Goal: Task Accomplishment & Management: Use online tool/utility

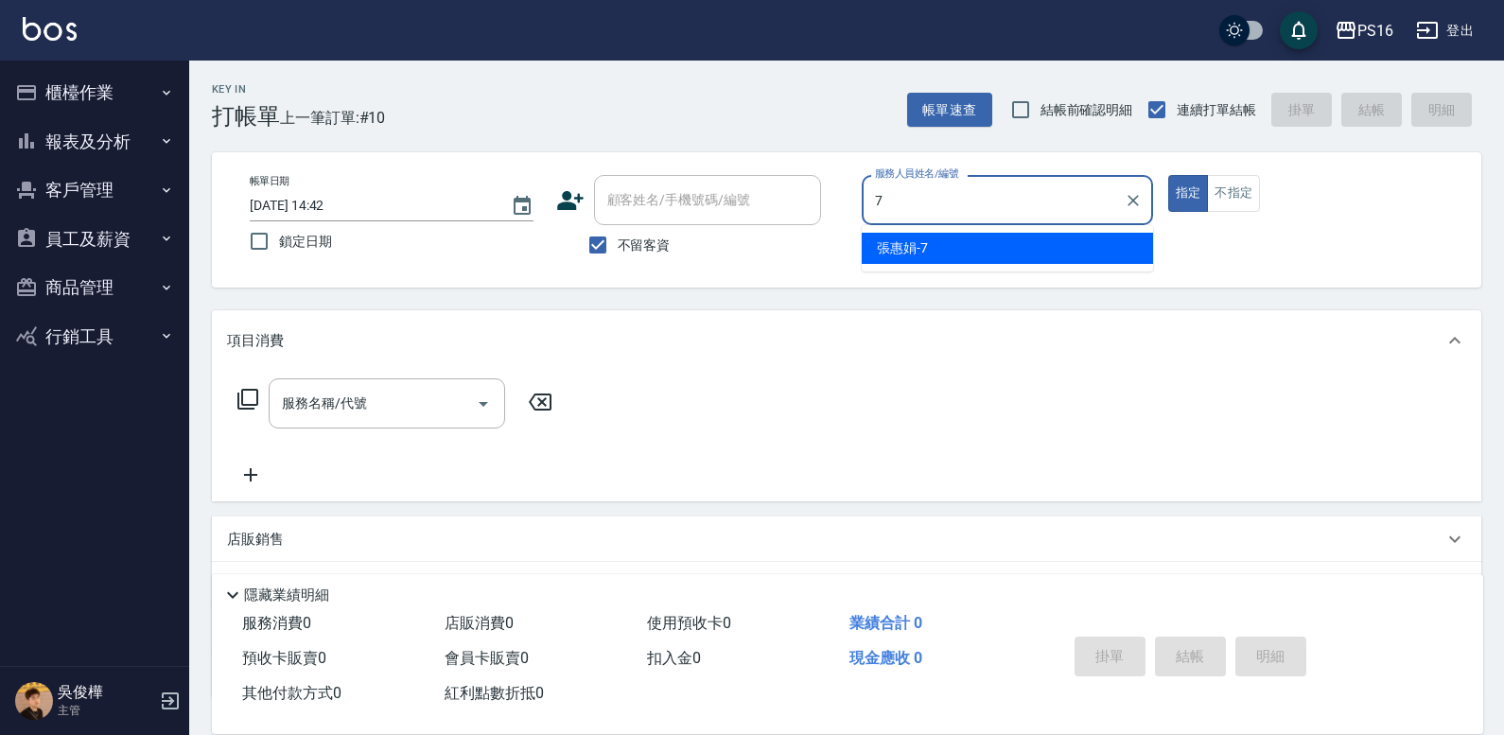
type input "7"
type button "true"
type input "張惠娟-7"
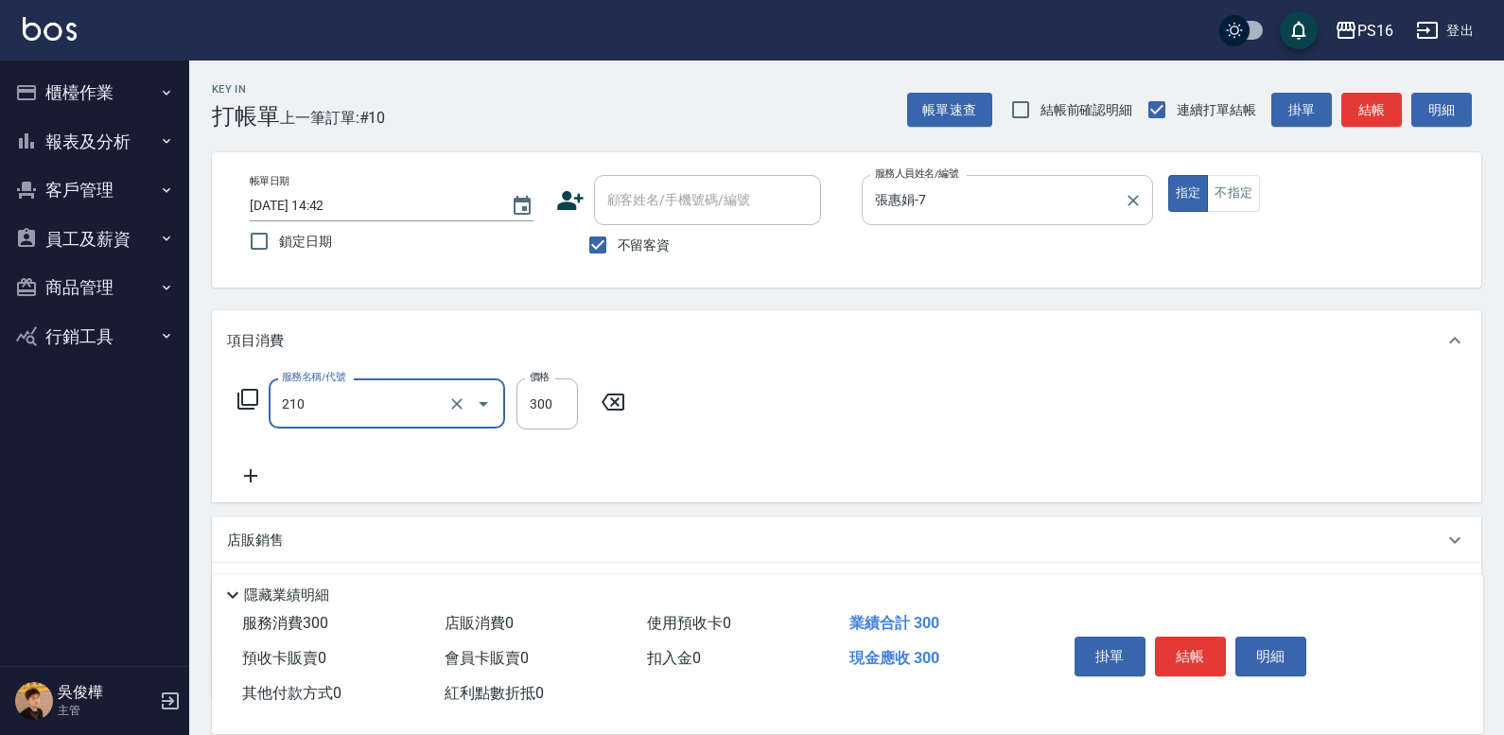
type input "[PERSON_NAME]洗髮精(210)"
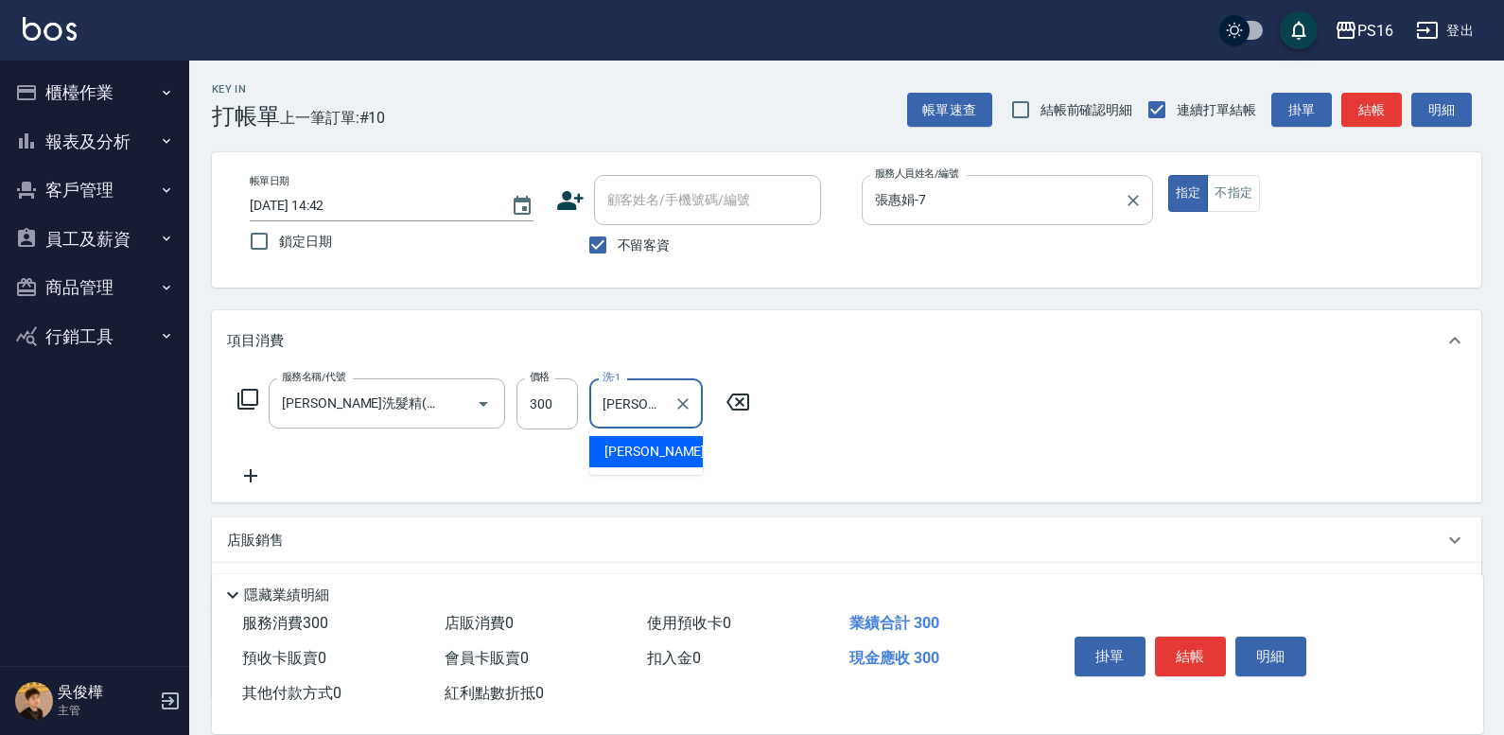
type input "[PERSON_NAME]-21"
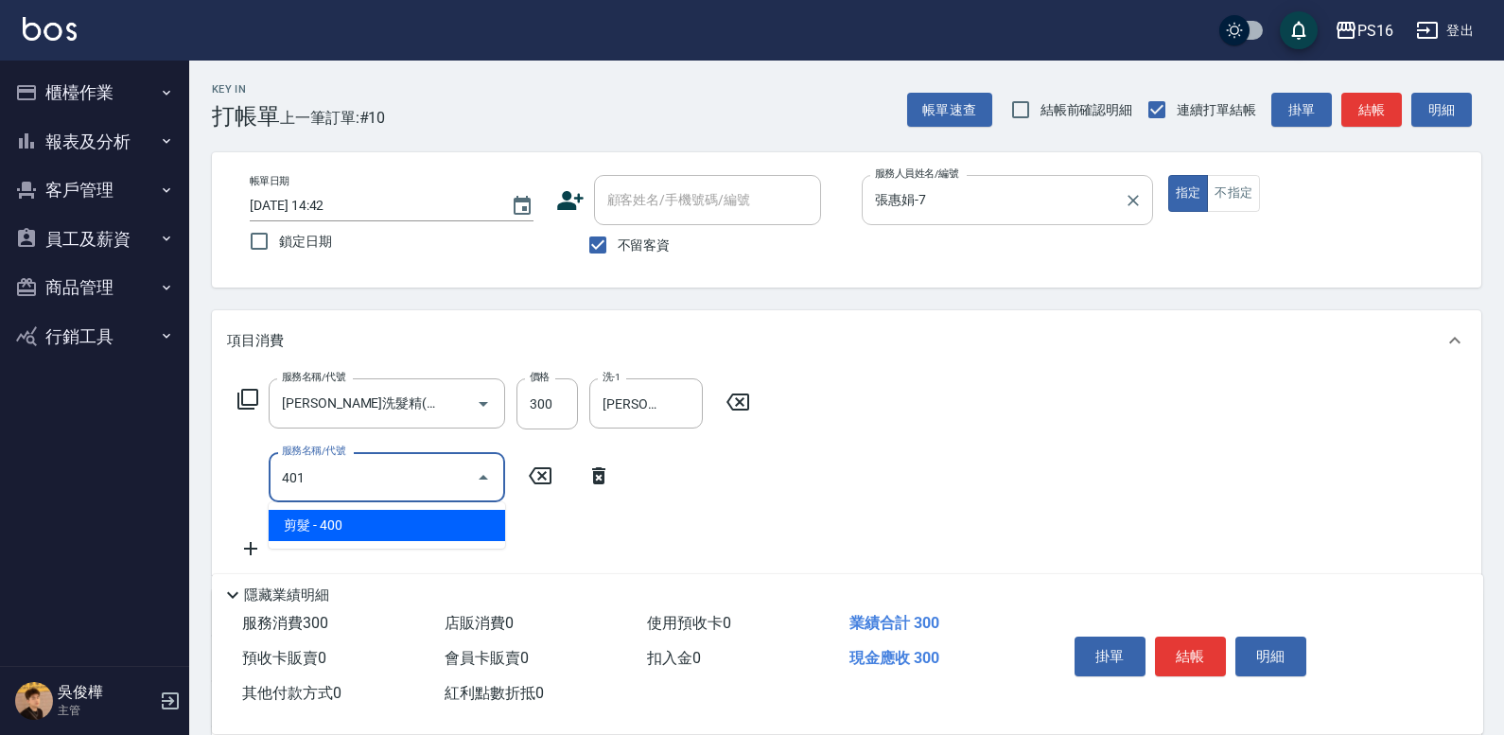
type input "剪髮(401)"
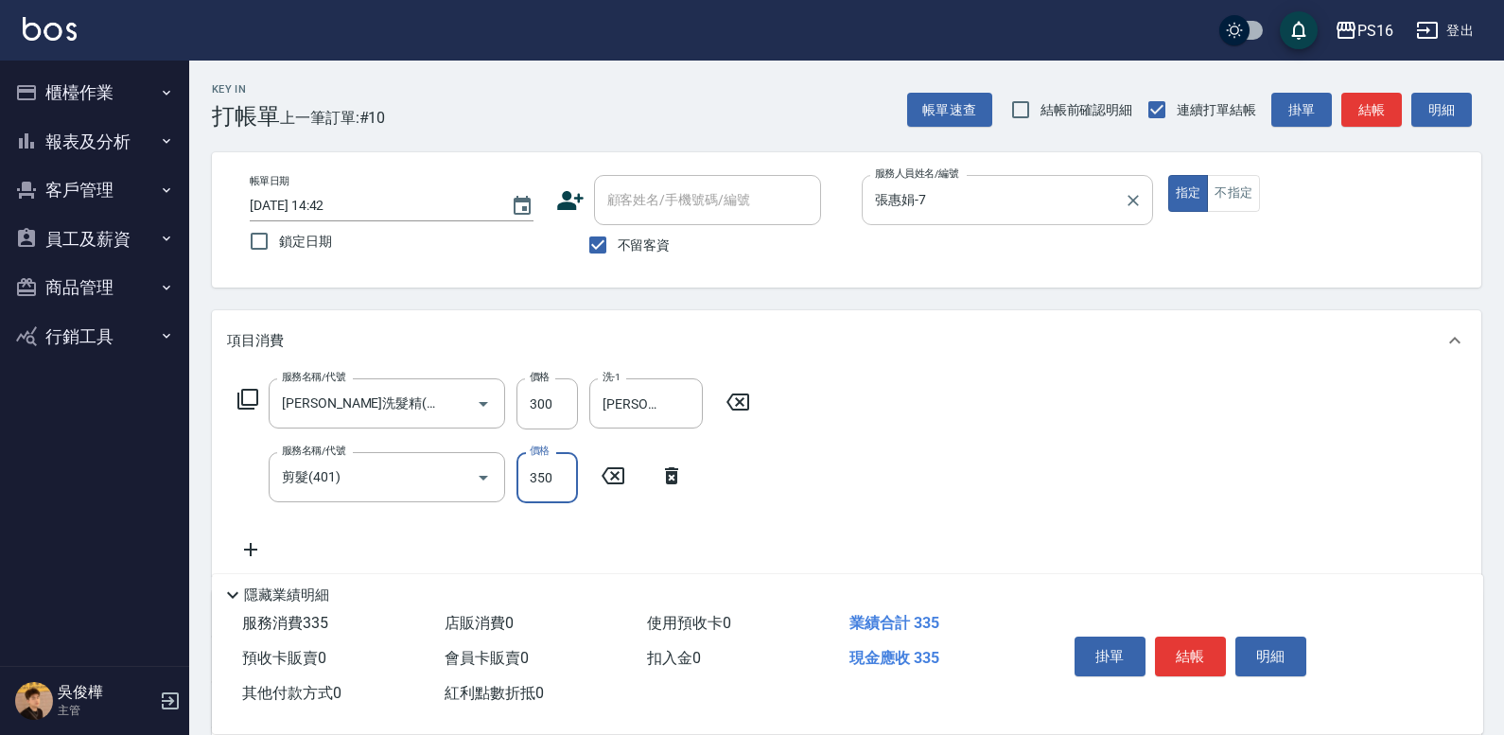
type input "350"
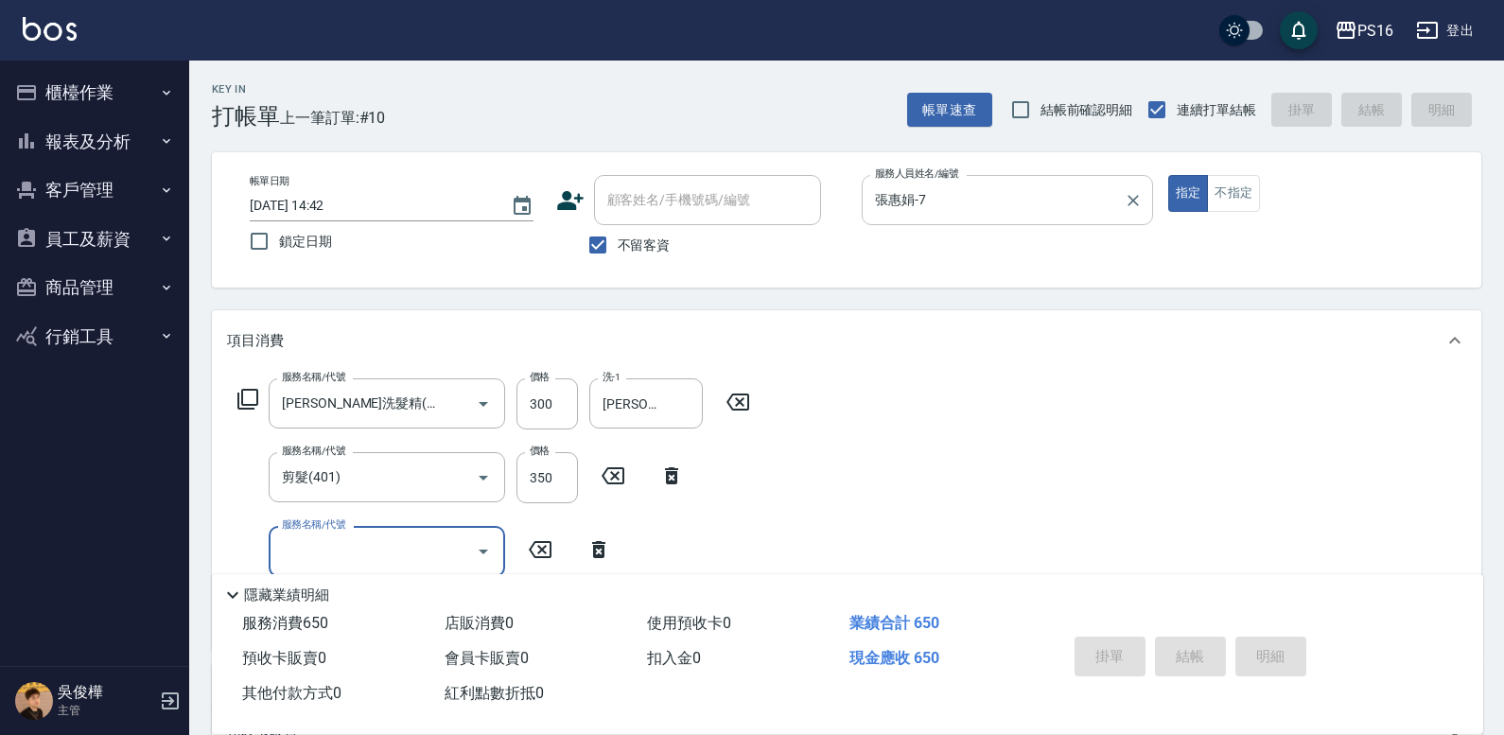
type input "[DATE] 14:43"
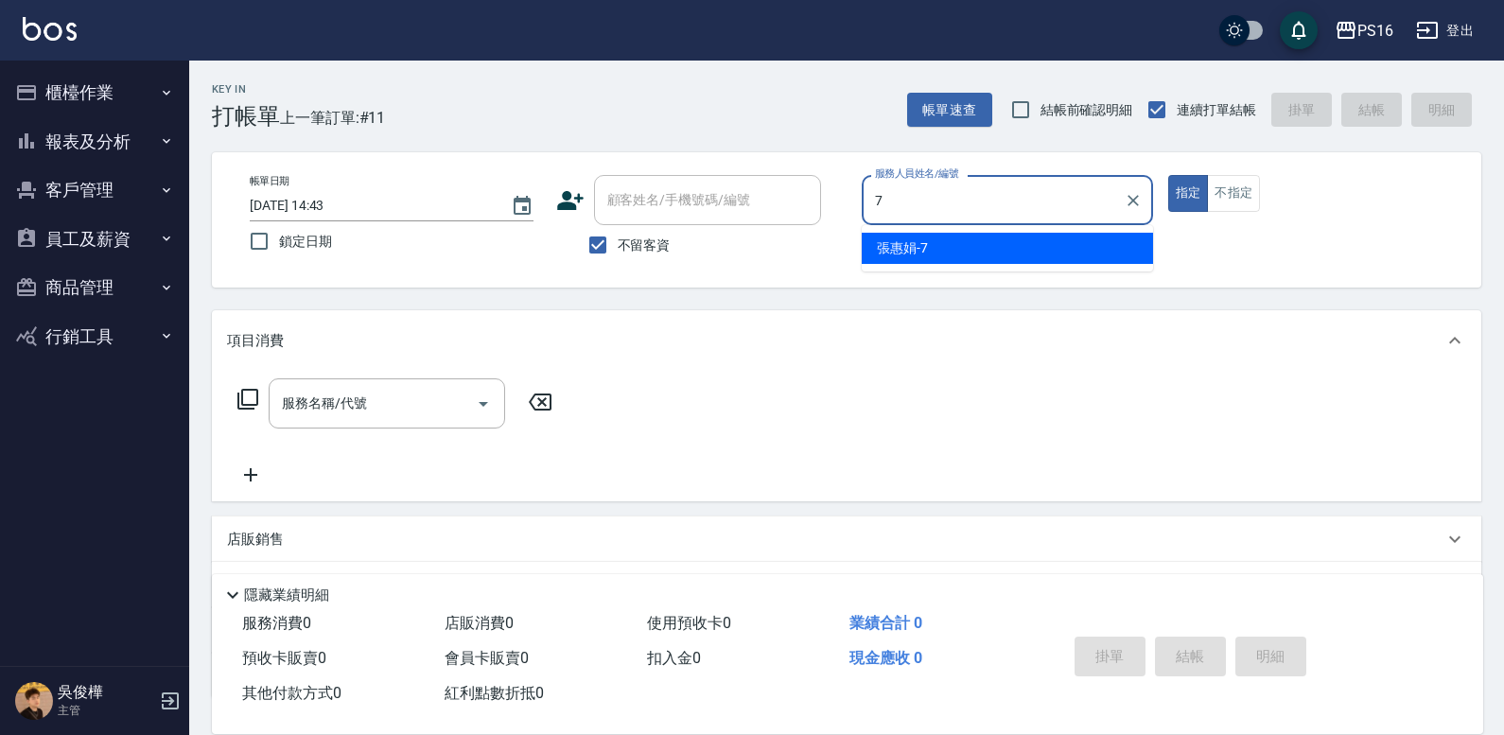
type input "張惠娟-7"
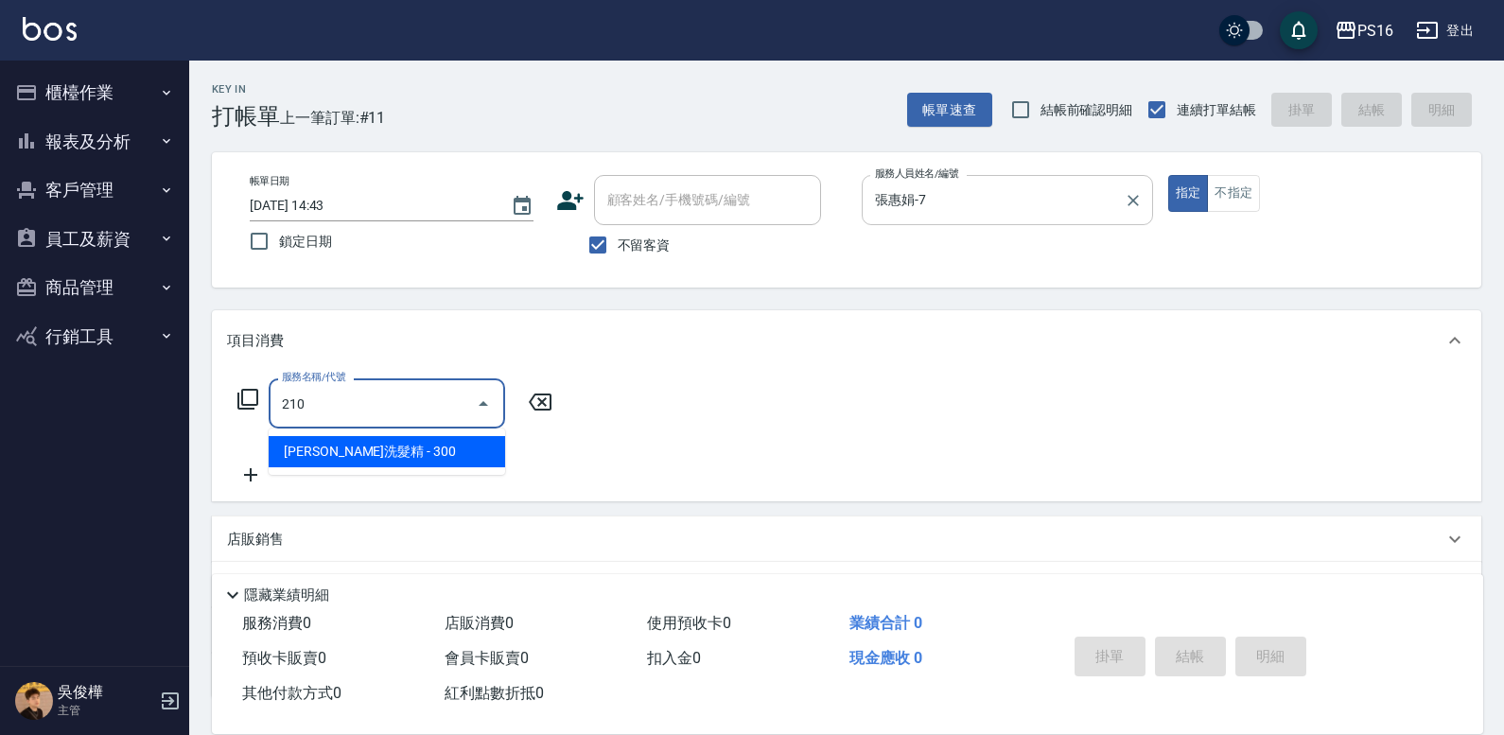
type input "[PERSON_NAME]洗髮精(210)"
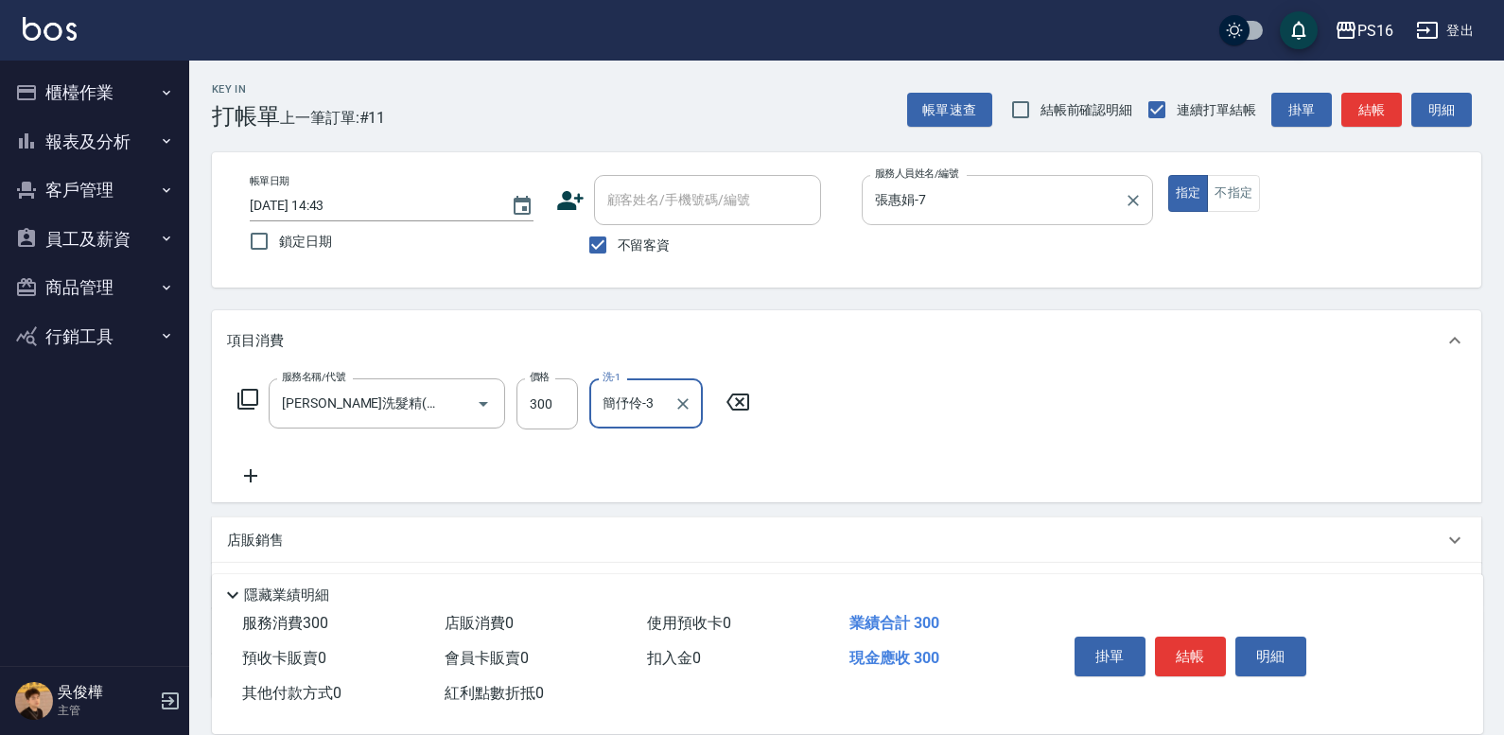
type input "簡伃伶-3"
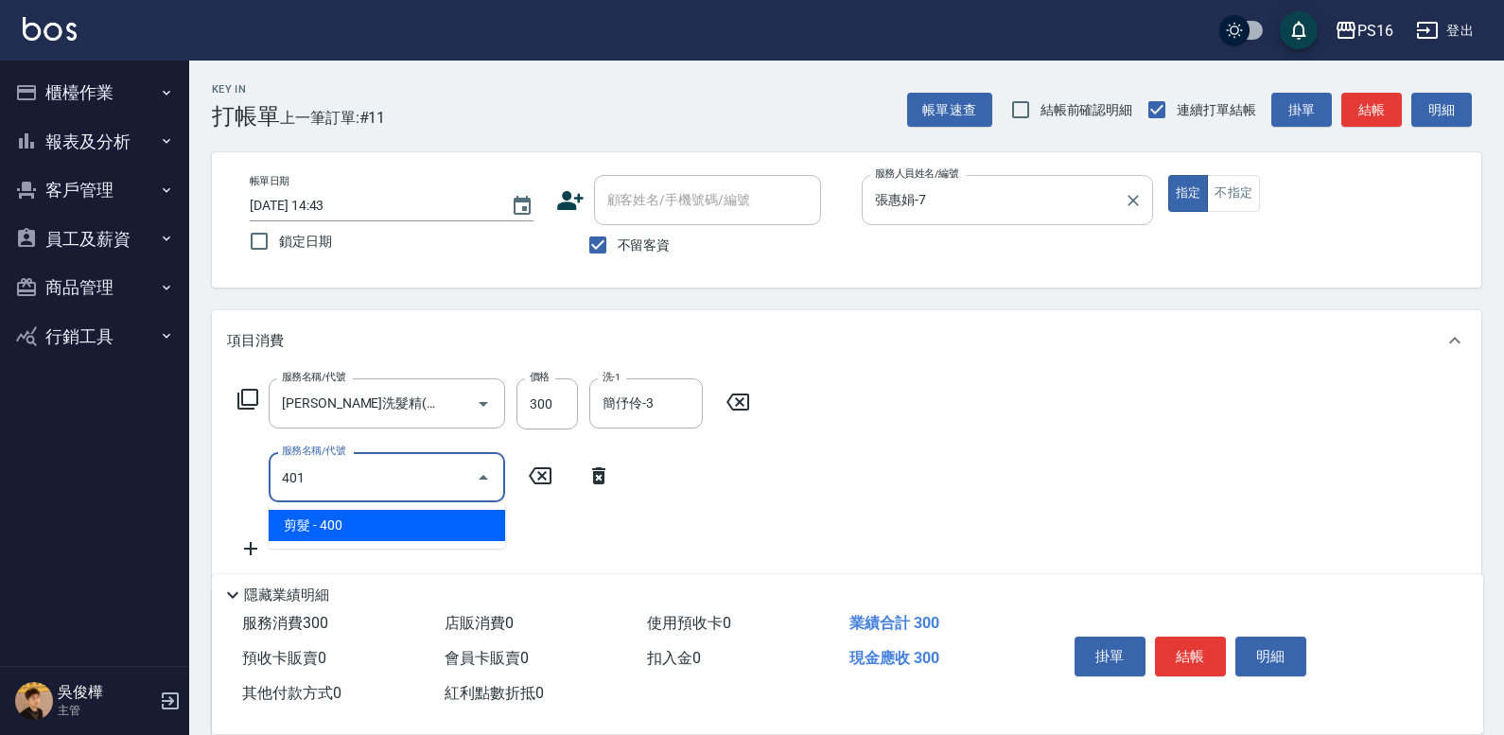
type input "剪髮(401)"
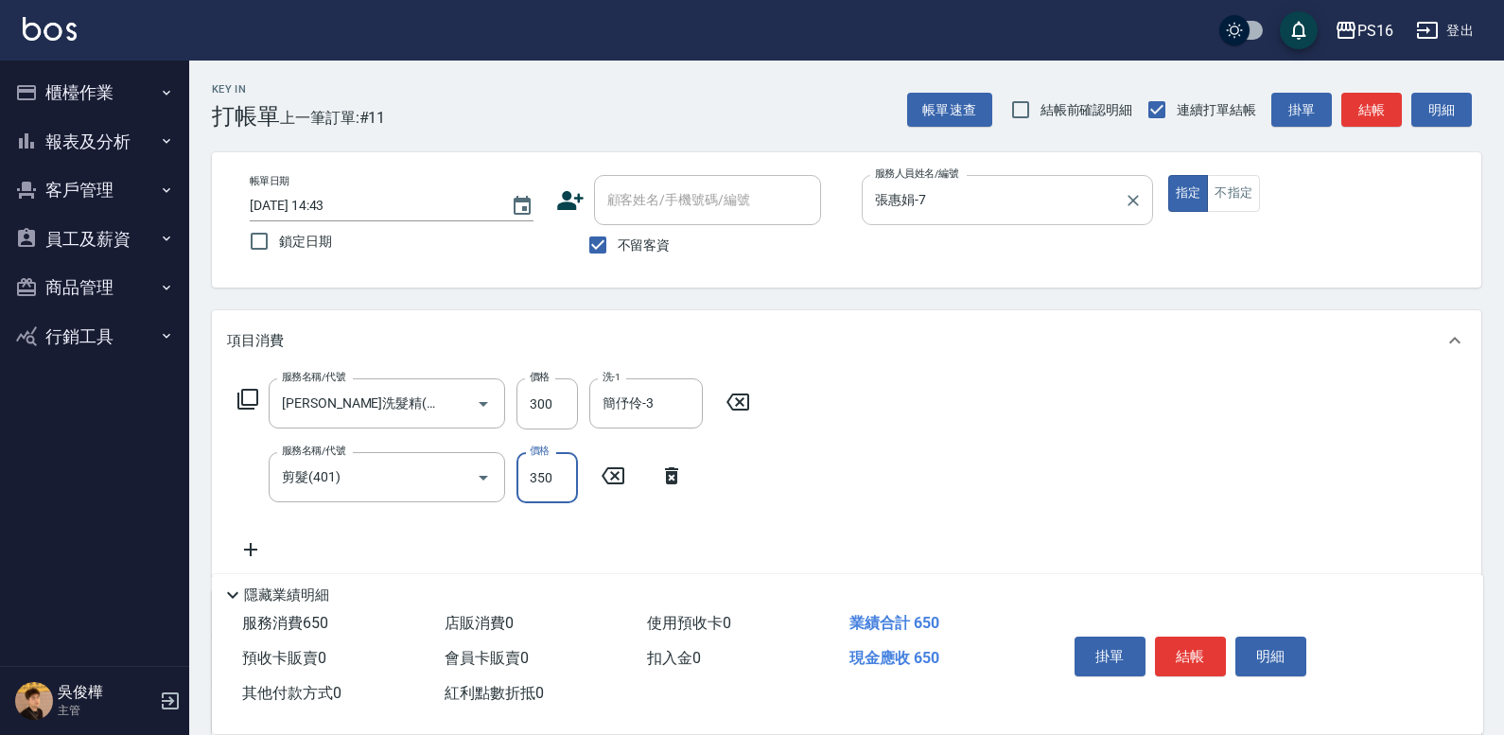
type input "350"
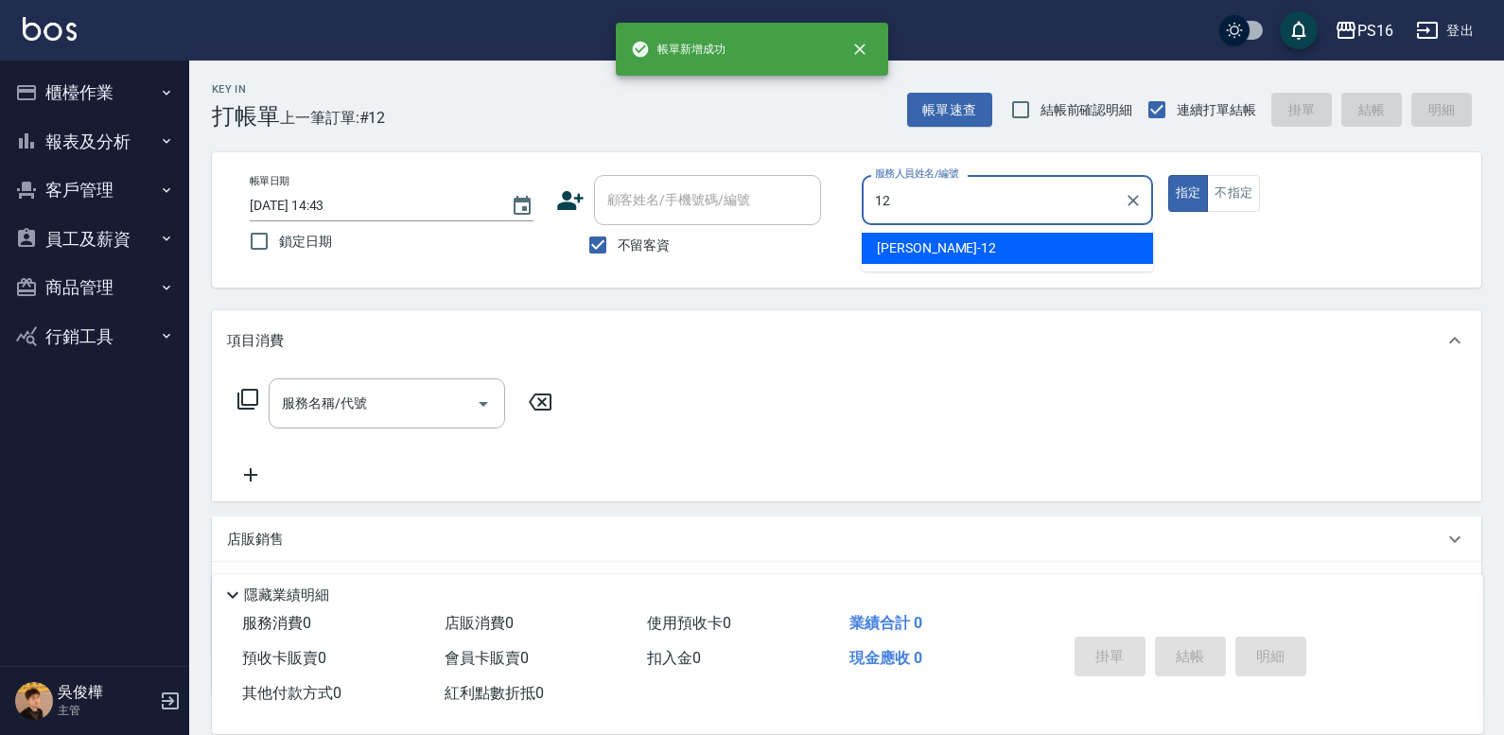
type input "[PERSON_NAME]-12"
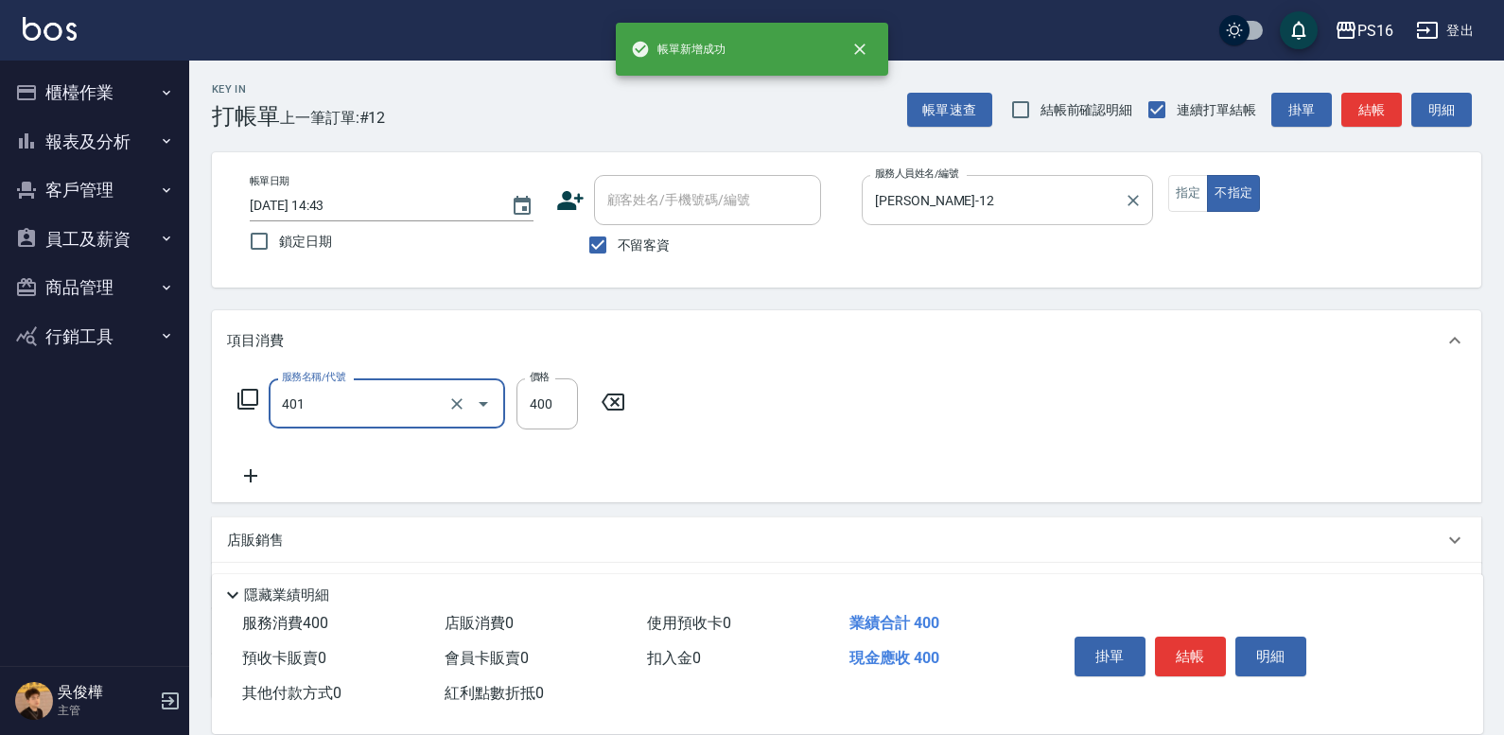
type input "剪髮(401)"
type input "200"
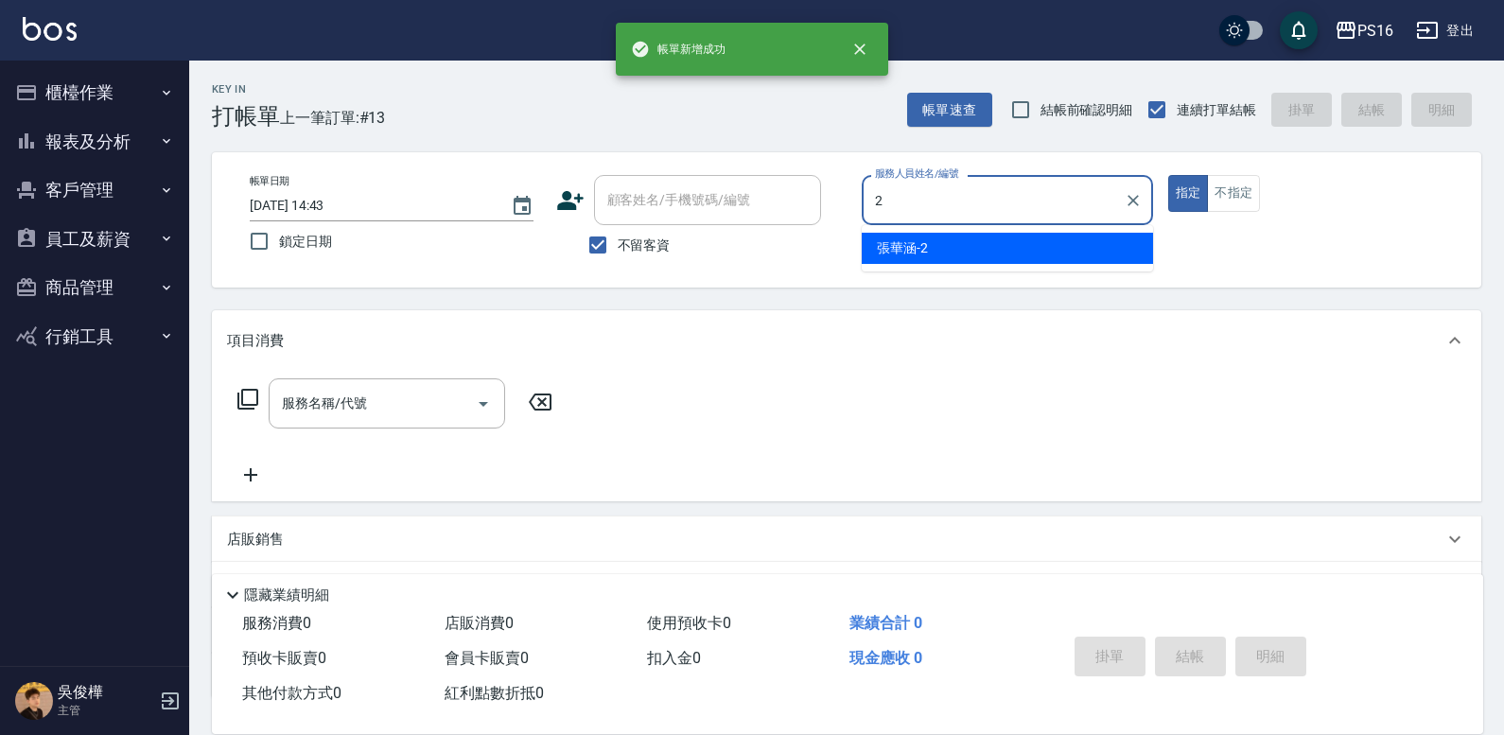
type input "[PERSON_NAME]-2"
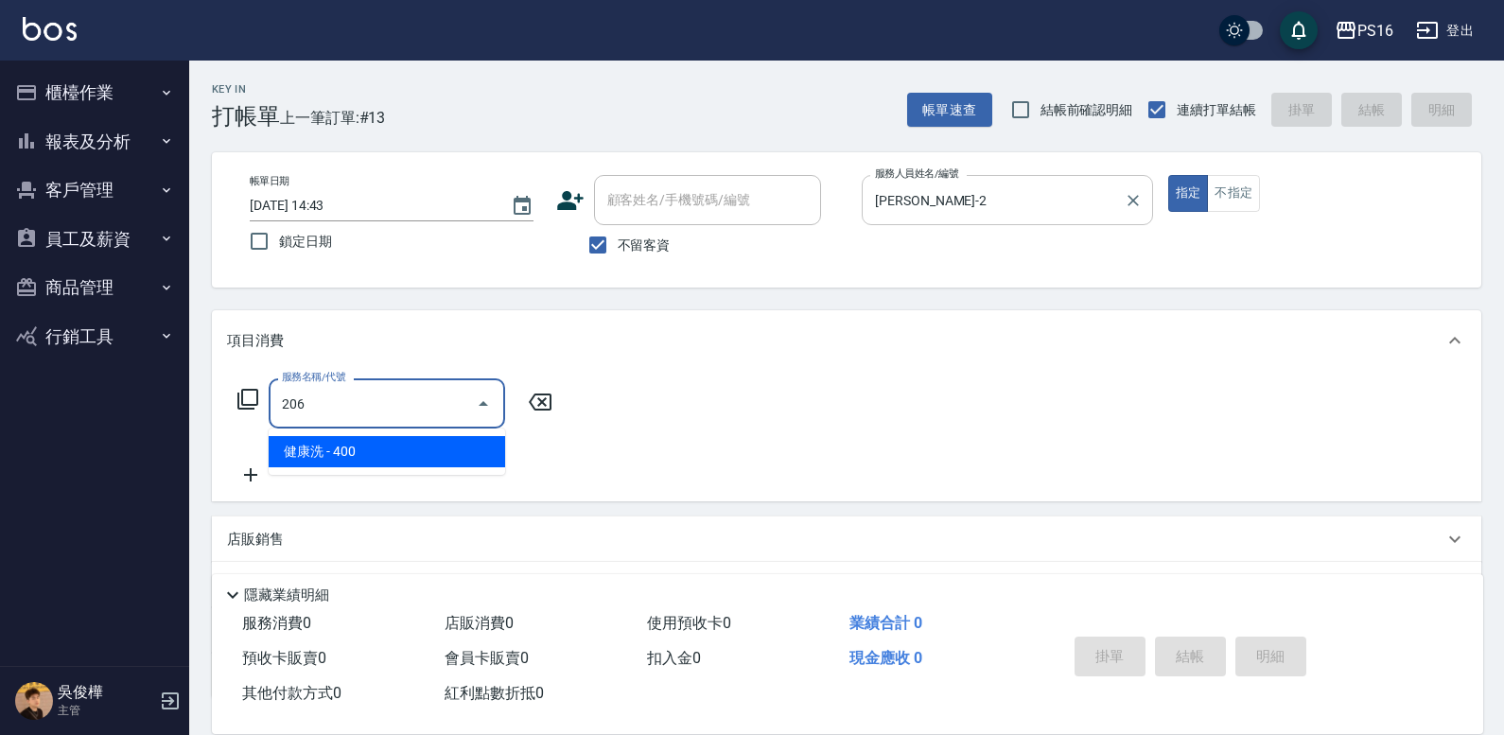
type input "健康洗(206)"
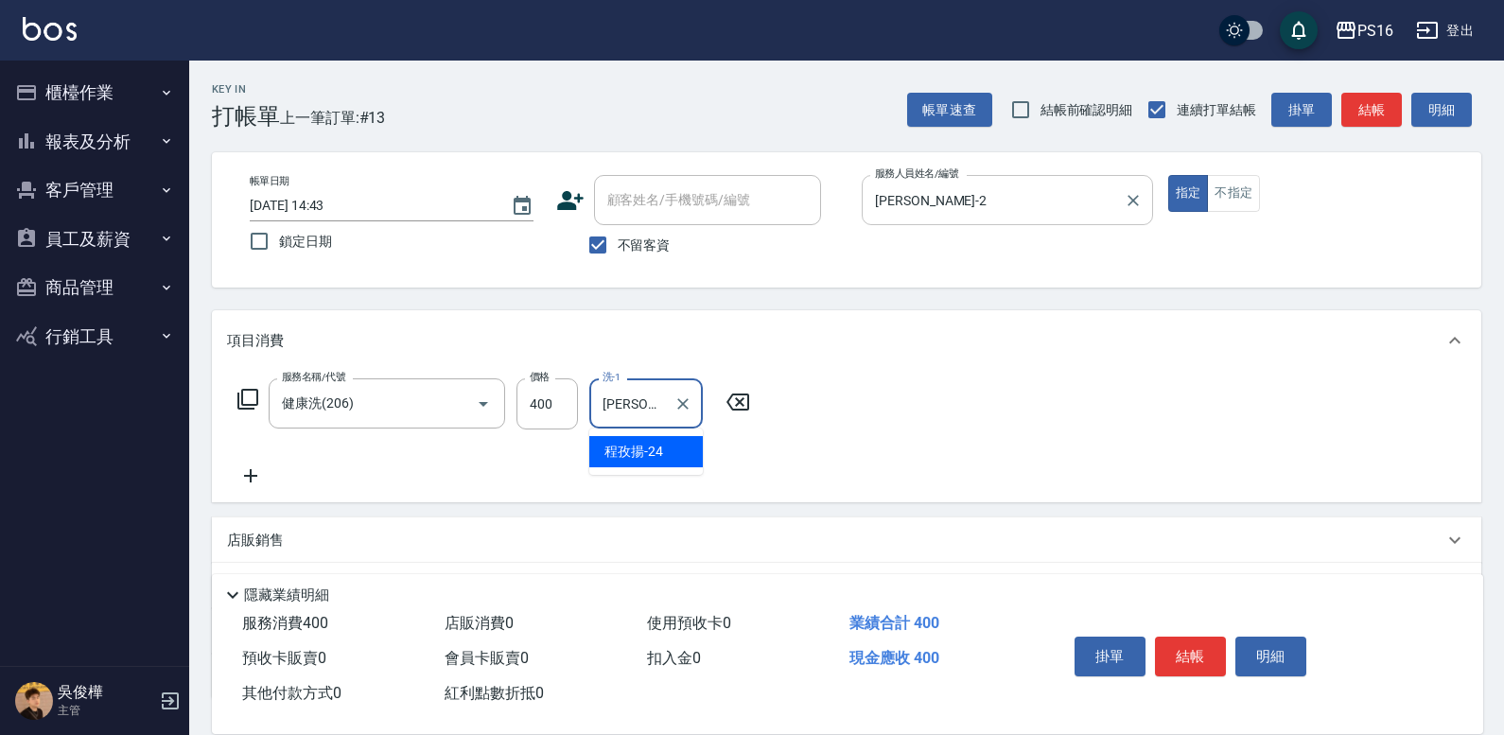
type input "[PERSON_NAME]-24"
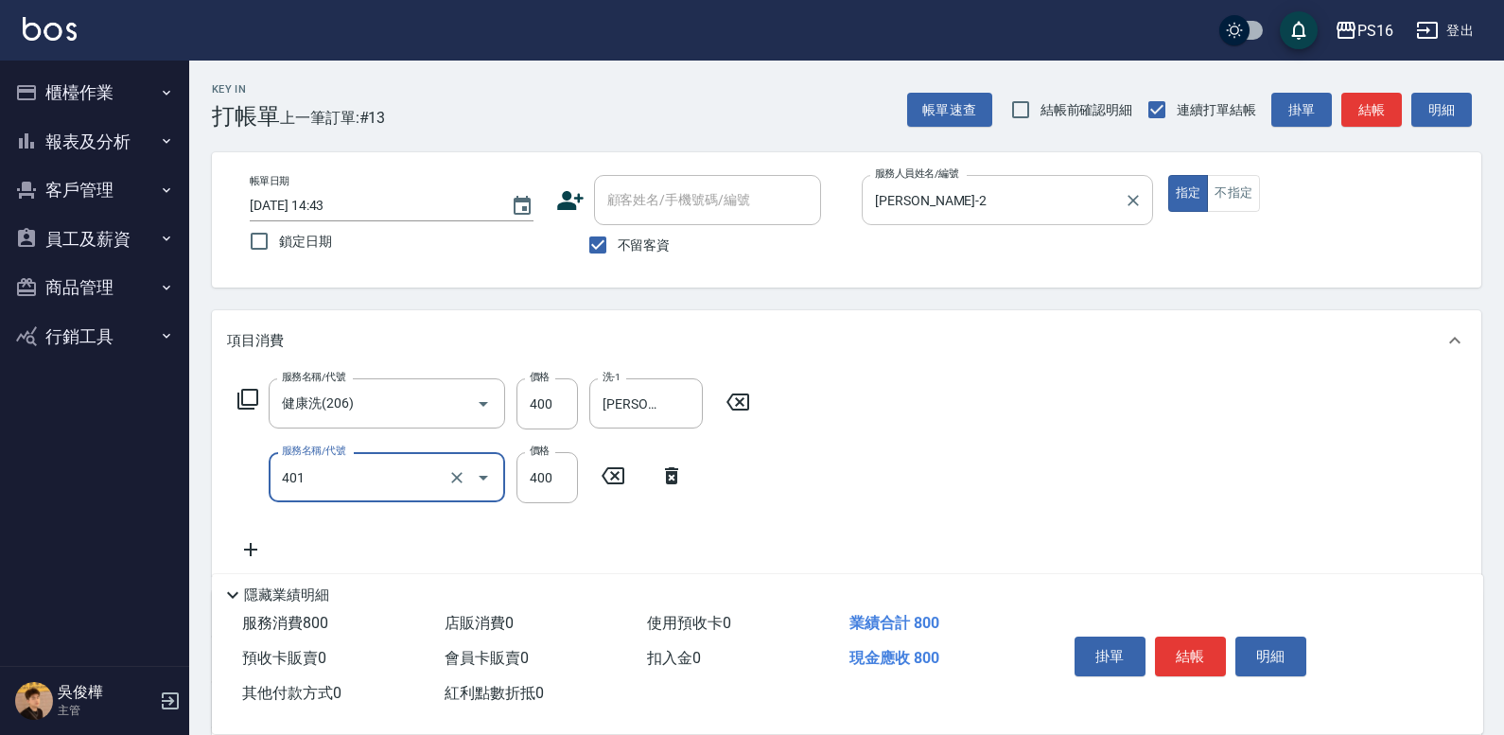
type input "剪髮(401)"
type input "300"
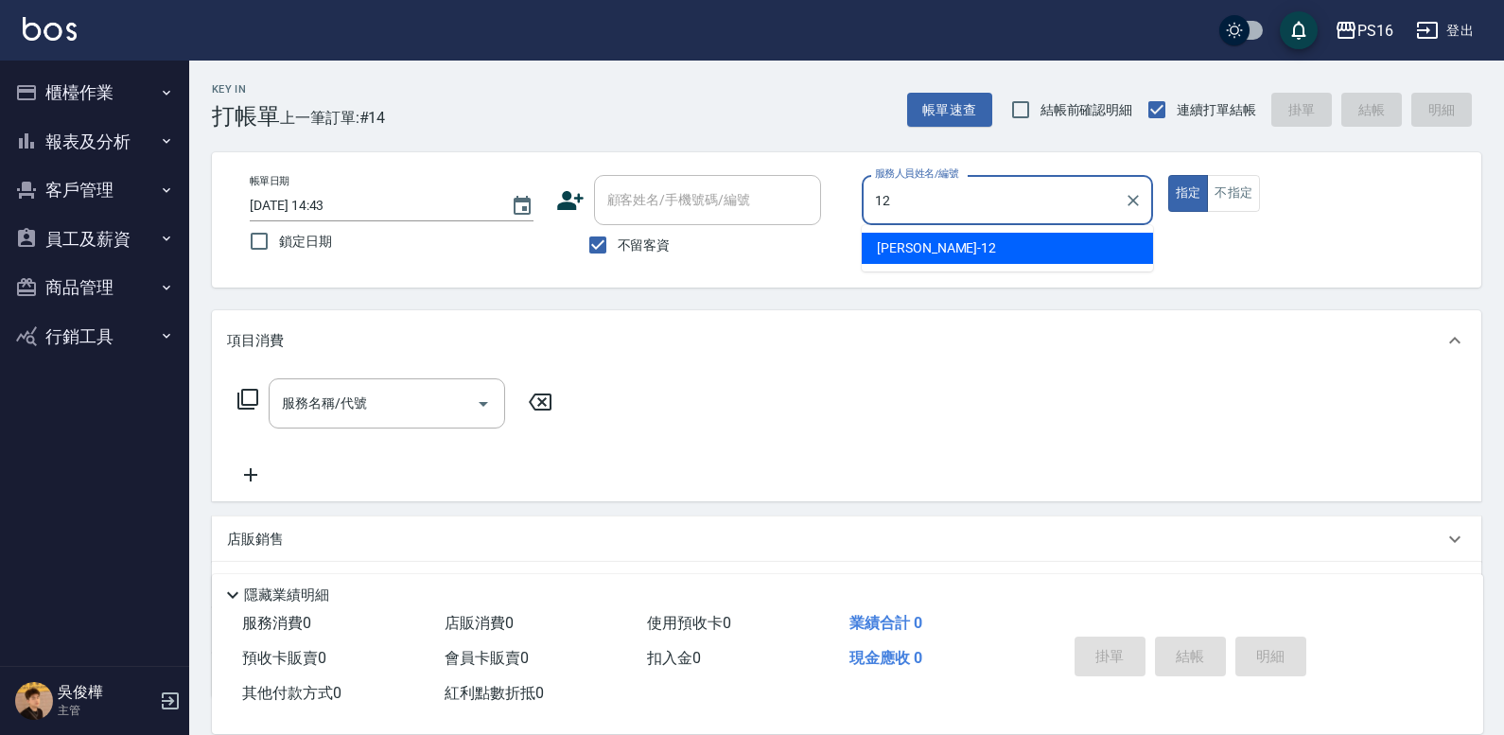
type input "[PERSON_NAME]-12"
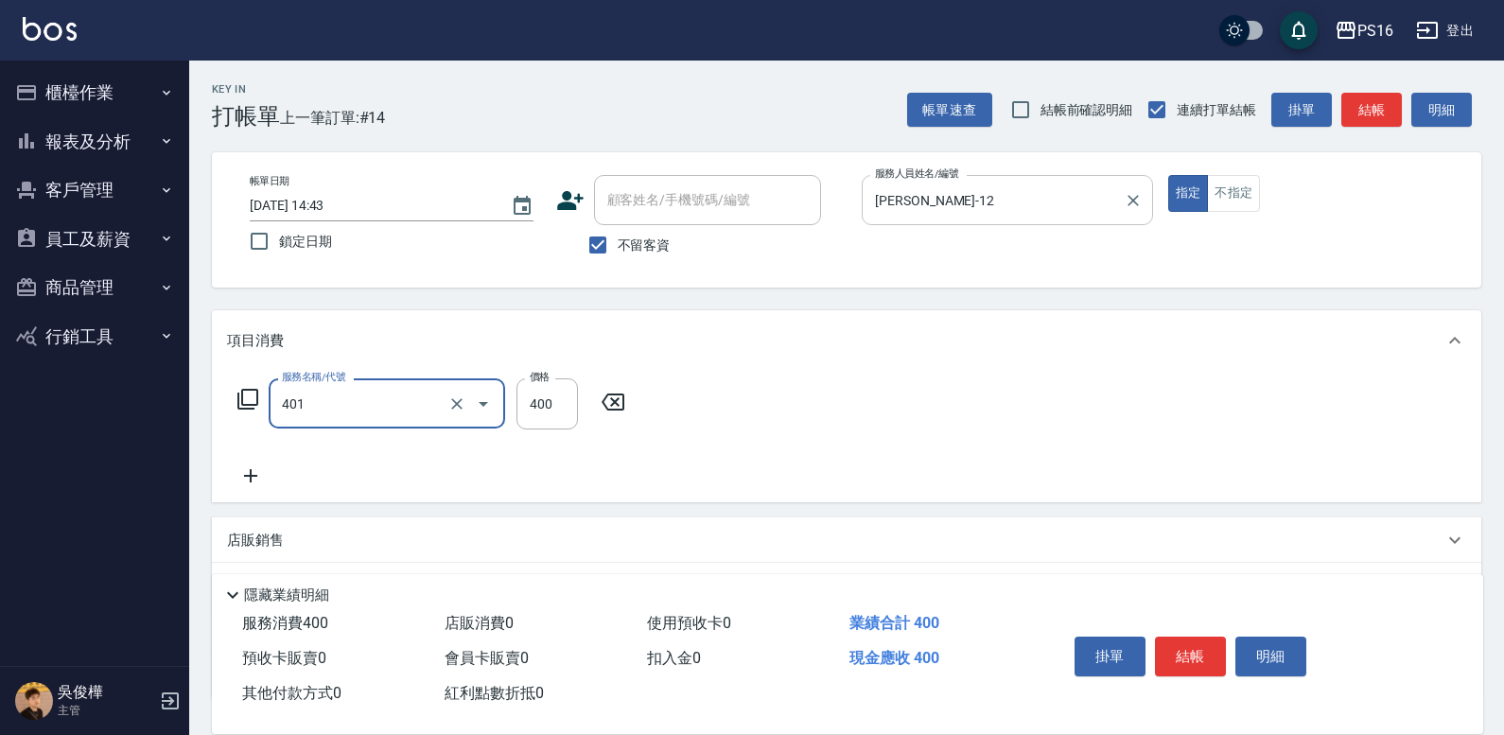
type input "剪髮(401)"
type input "300"
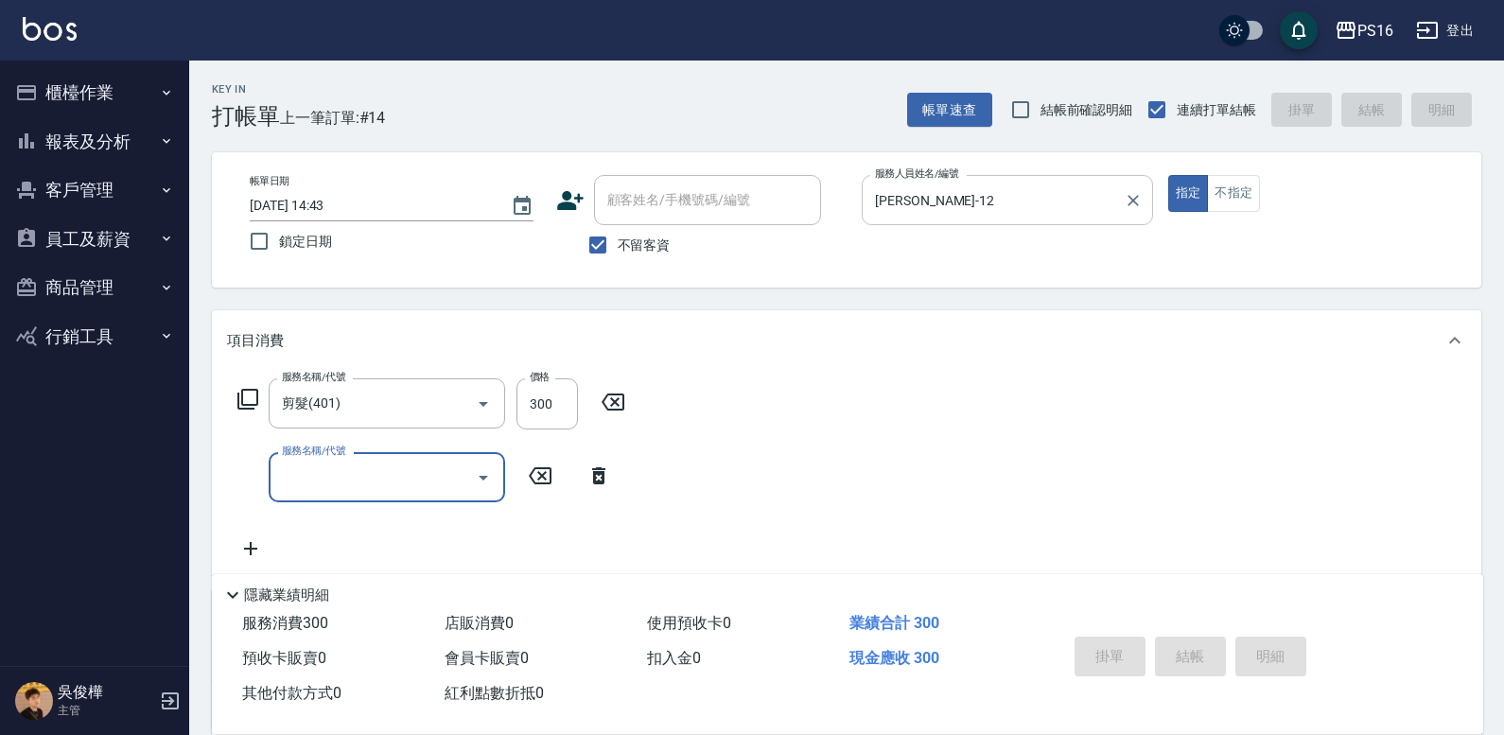
type input "[DATE] 14:44"
